Goal: Task Accomplishment & Management: Manage account settings

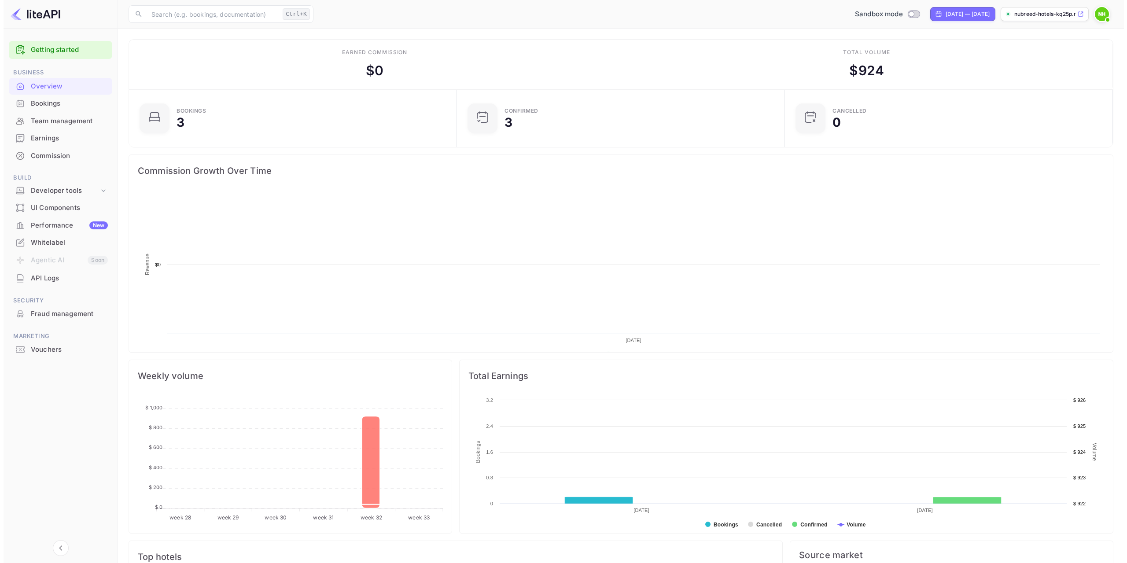
scroll to position [136, 316]
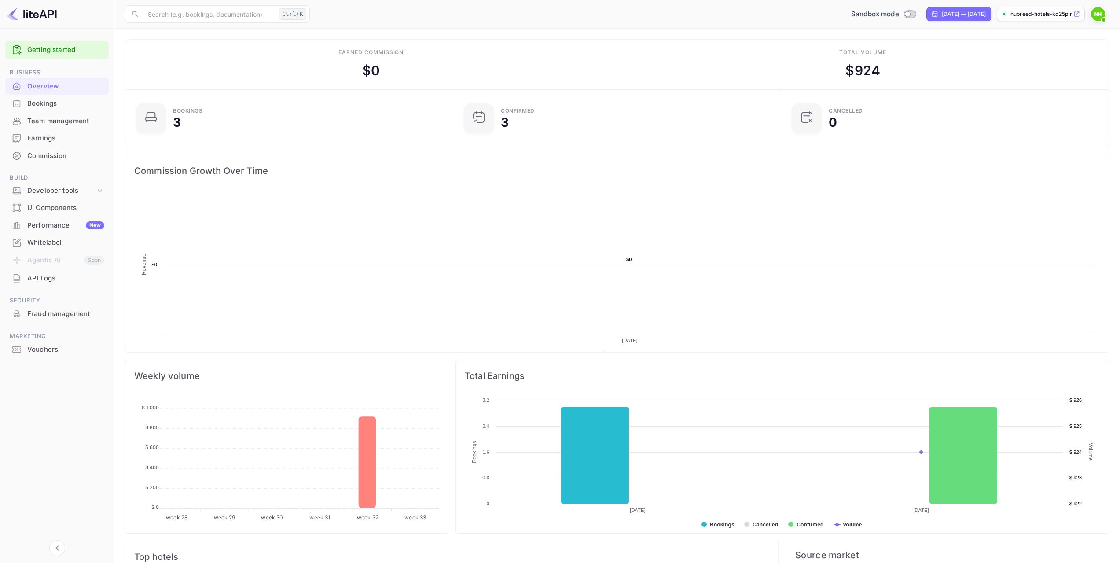
click at [55, 237] on div "Whitelabel" at bounding box center [56, 242] width 103 height 17
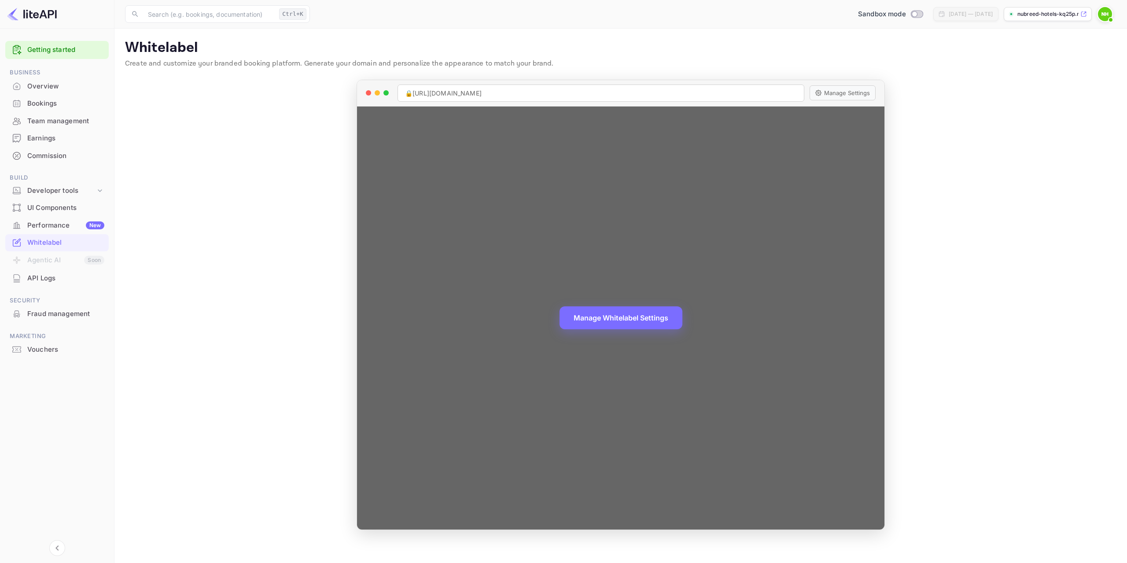
click at [620, 85] on div "🔒 [URL][DOMAIN_NAME]" at bounding box center [600, 93] width 407 height 17
click at [419, 90] on div "🔒 [URL][DOMAIN_NAME]" at bounding box center [600, 93] width 407 height 17
drag, startPoint x: 416, startPoint y: 93, endPoint x: 600, endPoint y: 96, distance: 184.9
click at [600, 96] on div "🔒 [URL][DOMAIN_NAME]" at bounding box center [600, 93] width 407 height 17
copy div "[URL][DOMAIN_NAME]"
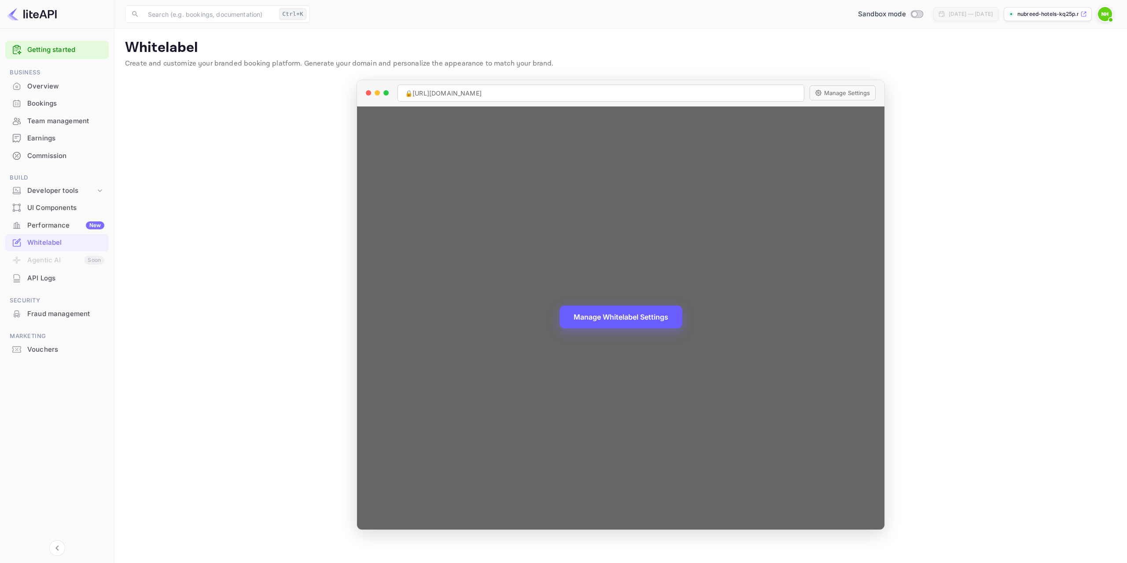
click at [653, 316] on button "Manage Whitelabel Settings" at bounding box center [620, 316] width 123 height 23
